Goal: Transaction & Acquisition: Purchase product/service

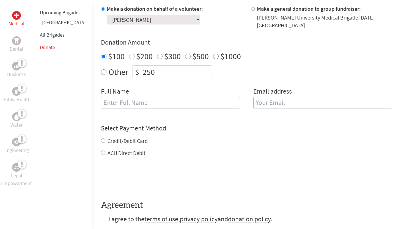
scroll to position [173, 0]
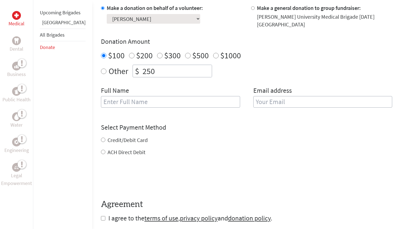
click at [153, 99] on input "text" at bounding box center [170, 102] width 139 height 12
type input "[PERSON_NAME]"
click at [188, 99] on input "email" at bounding box center [322, 102] width 139 height 12
type input "[EMAIL_ADDRESS][DOMAIN_NAME]"
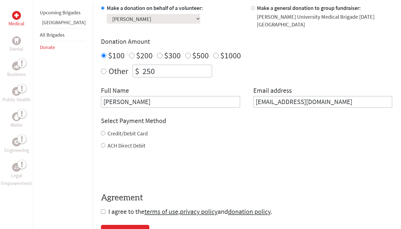
click at [123, 134] on div "Credit/Debit Card ACH Direct Debit" at bounding box center [246, 139] width 291 height 20
click at [120, 130] on label "Credit/Debit Card" at bounding box center [127, 133] width 40 height 7
click at [105, 131] on input "Credit/Debit Card" at bounding box center [103, 133] width 4 height 4
radio input "true"
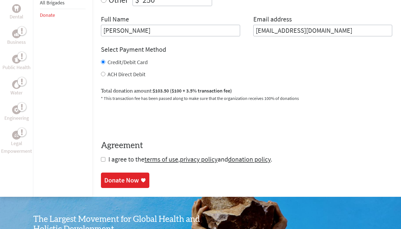
scroll to position [255, 0]
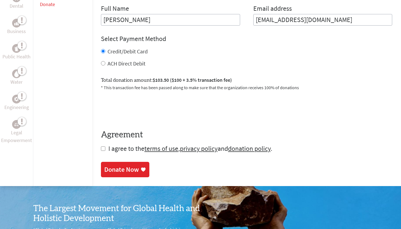
click at [108, 145] on span "I agree to the terms of use , privacy policy and donation policy ." at bounding box center [190, 148] width 164 height 9
click at [101, 146] on input "checkbox" at bounding box center [103, 148] width 4 height 4
checkbox input "true"
click at [104, 168] on div "Donate Now" at bounding box center [121, 169] width 35 height 9
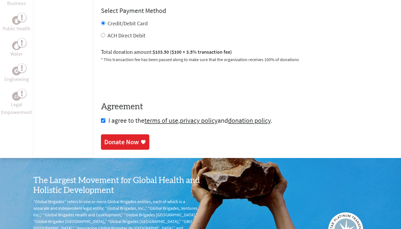
scroll to position [288, 0]
